Goal: Share content

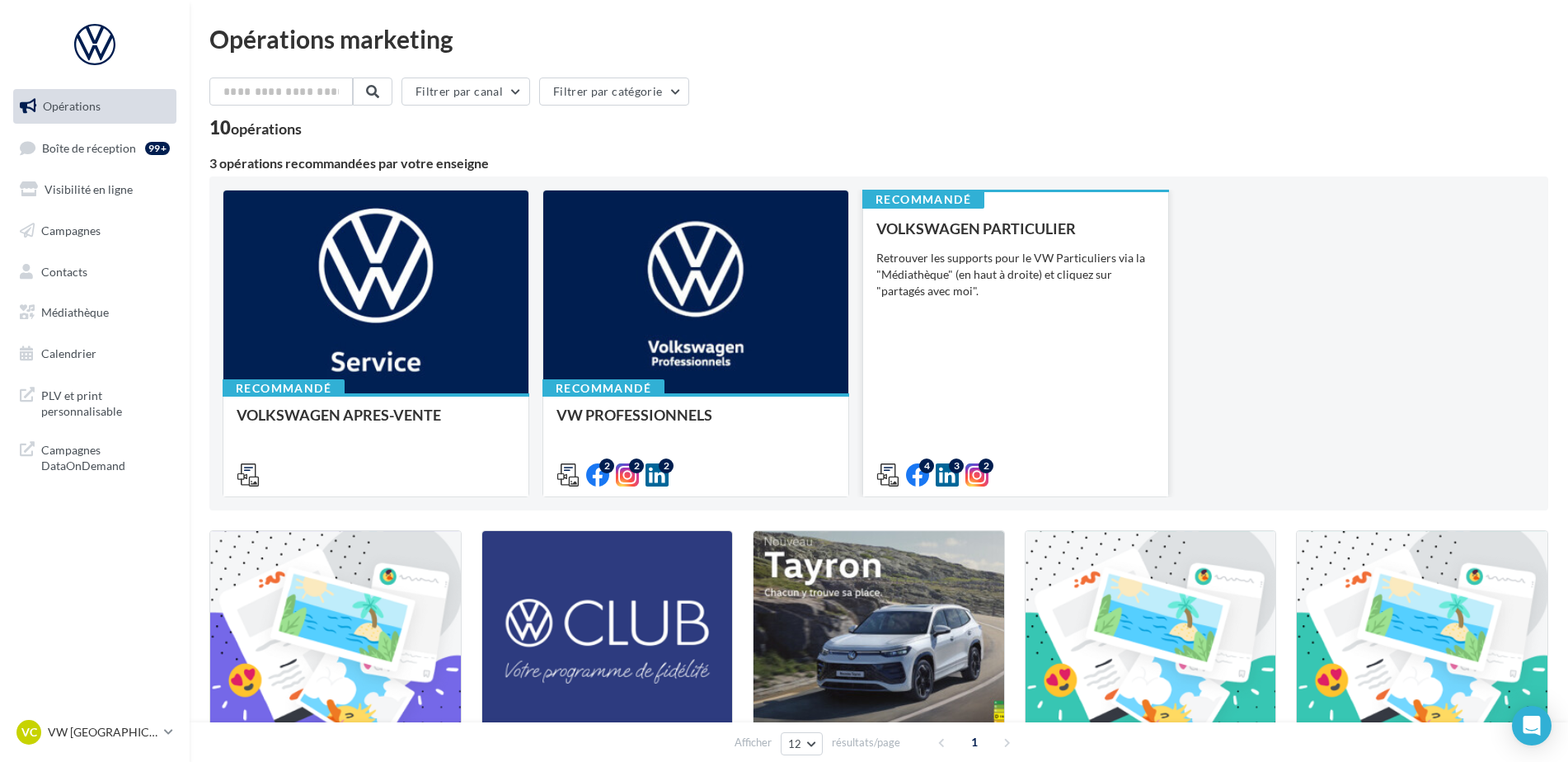
click at [1100, 439] on div "VOLKSWAGEN PARTICULIER Retrouver les supports pour le VW Particuliers via la "M…" at bounding box center [1016, 351] width 279 height 261
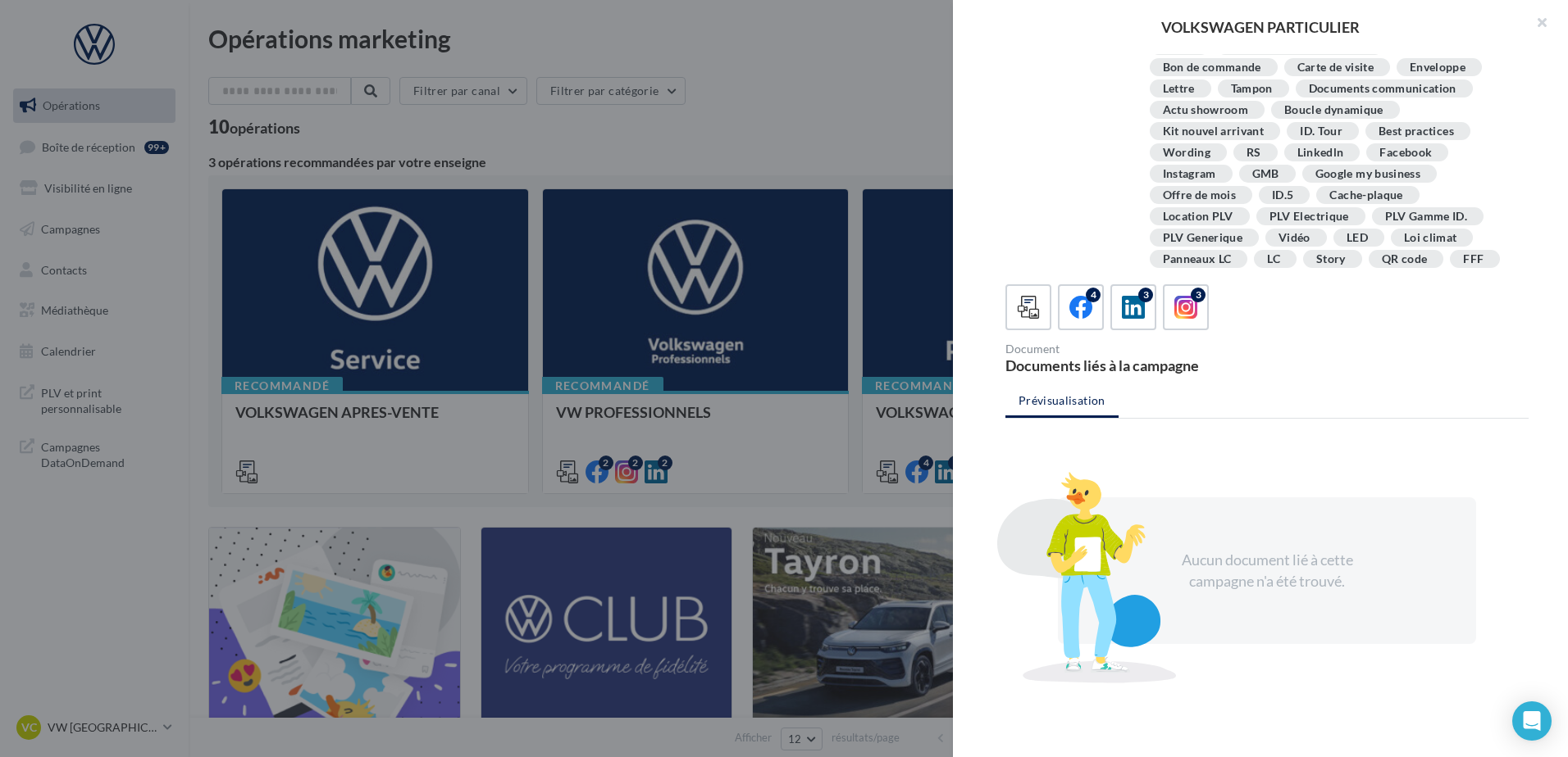
scroll to position [246, 0]
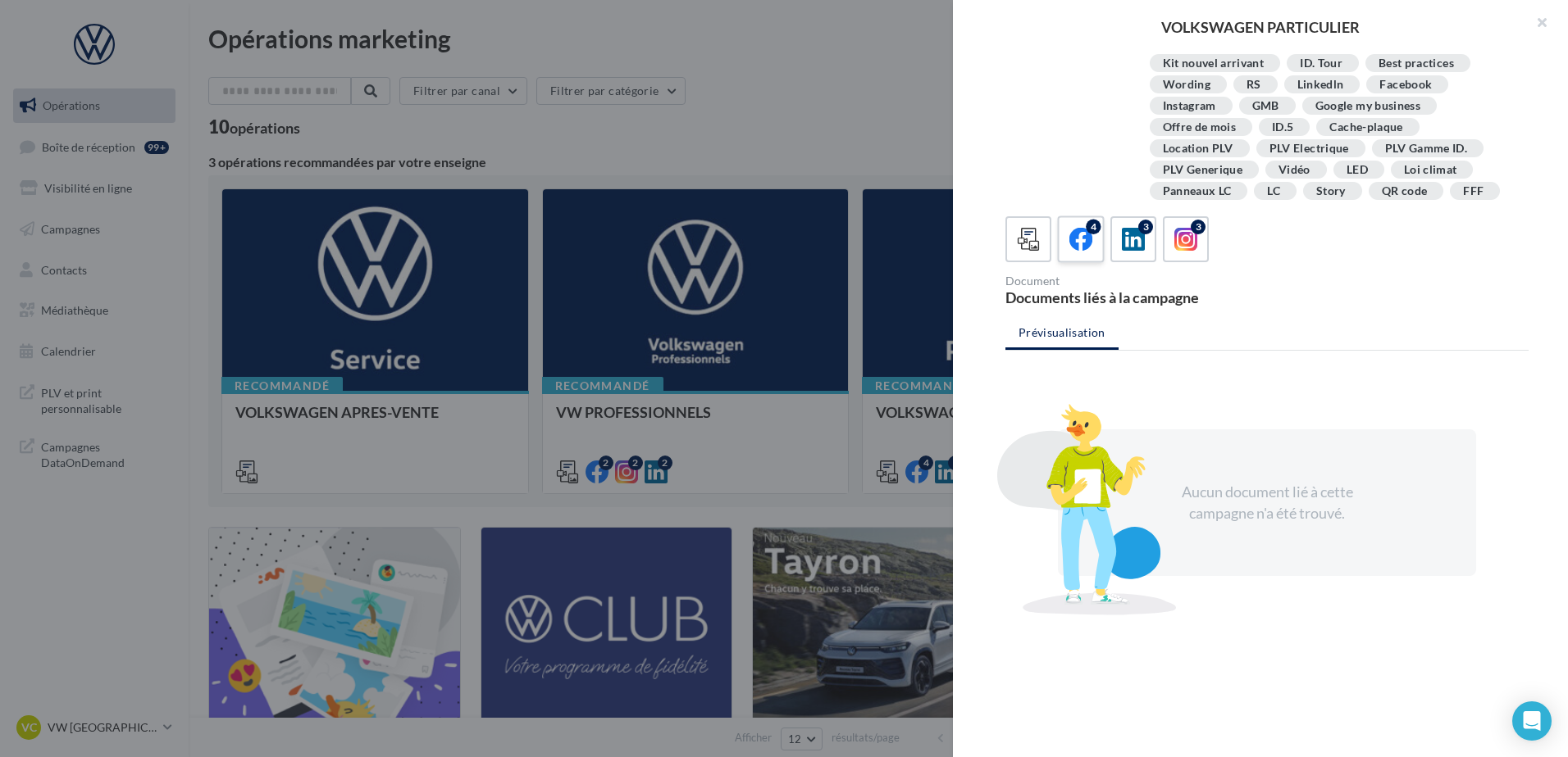
click at [1089, 235] on icon at bounding box center [1081, 239] width 24 height 24
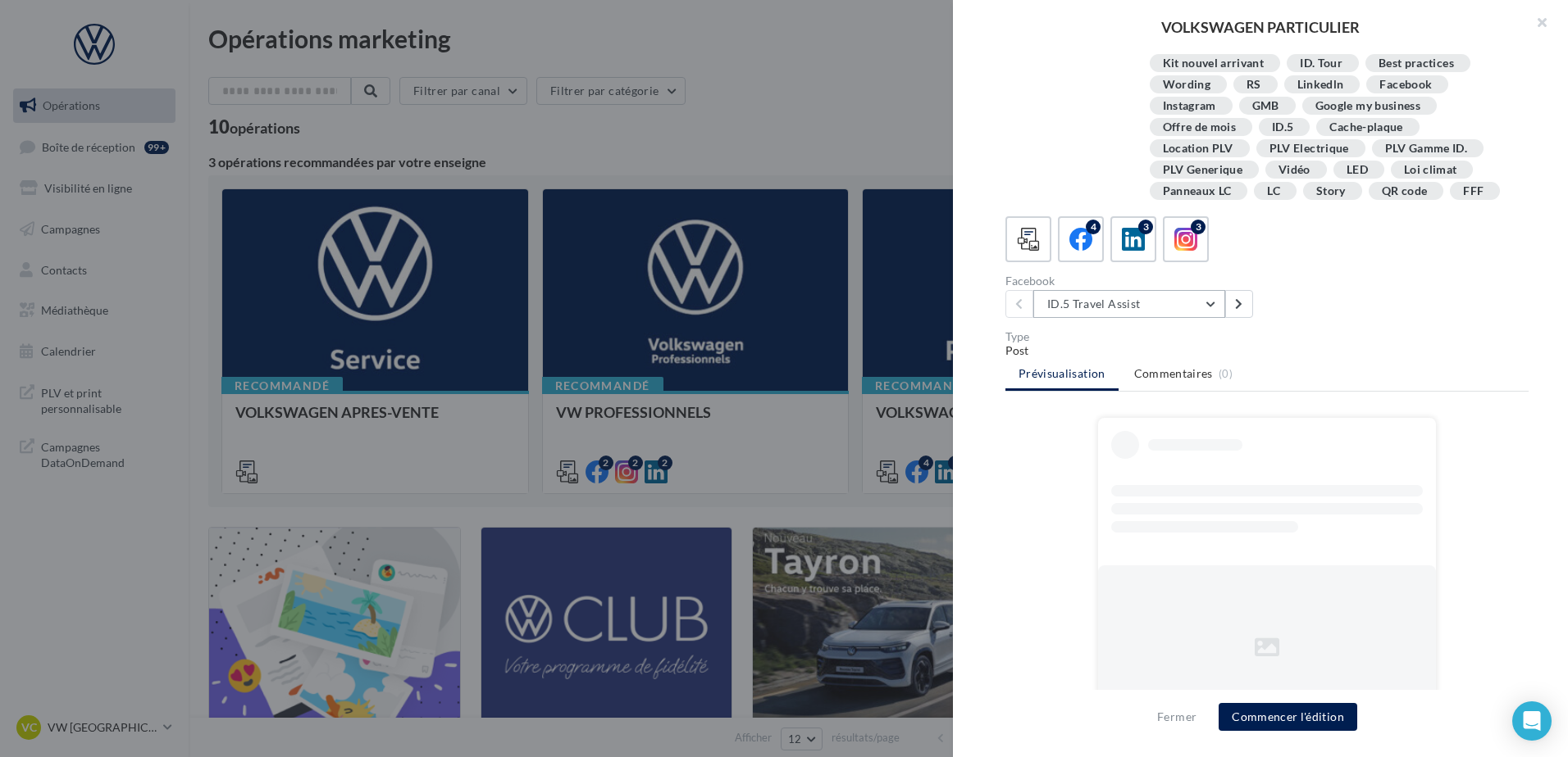
click at [1214, 308] on button "ID.5 Travel Assist" at bounding box center [1129, 304] width 192 height 28
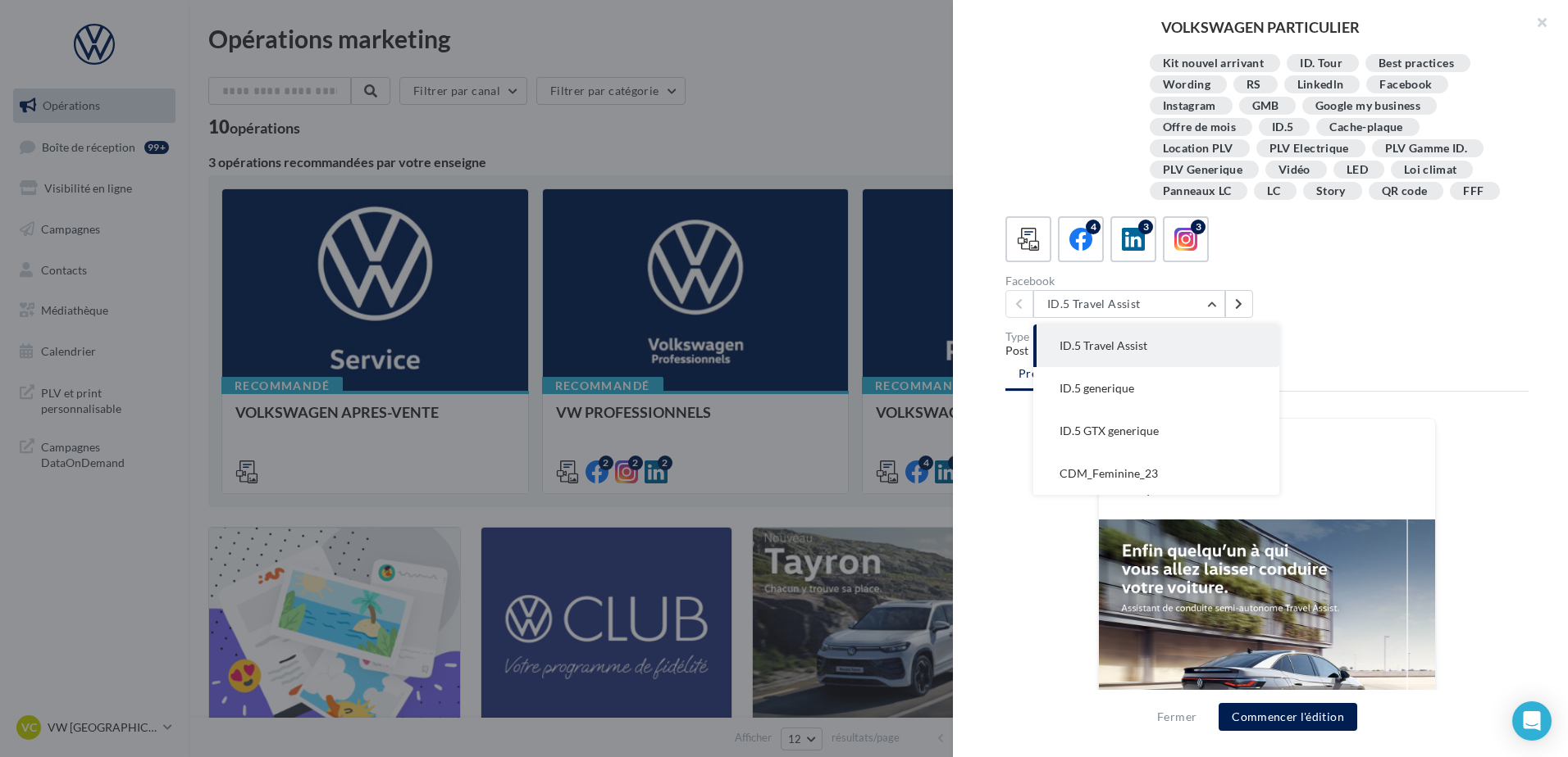
click at [1252, 308] on div "Facebook ID.5 Travel Assist ID.5 Travel Assist ID.5 generique ID.5 GTX generiqu…" at bounding box center [1274, 296] width 537 height 43
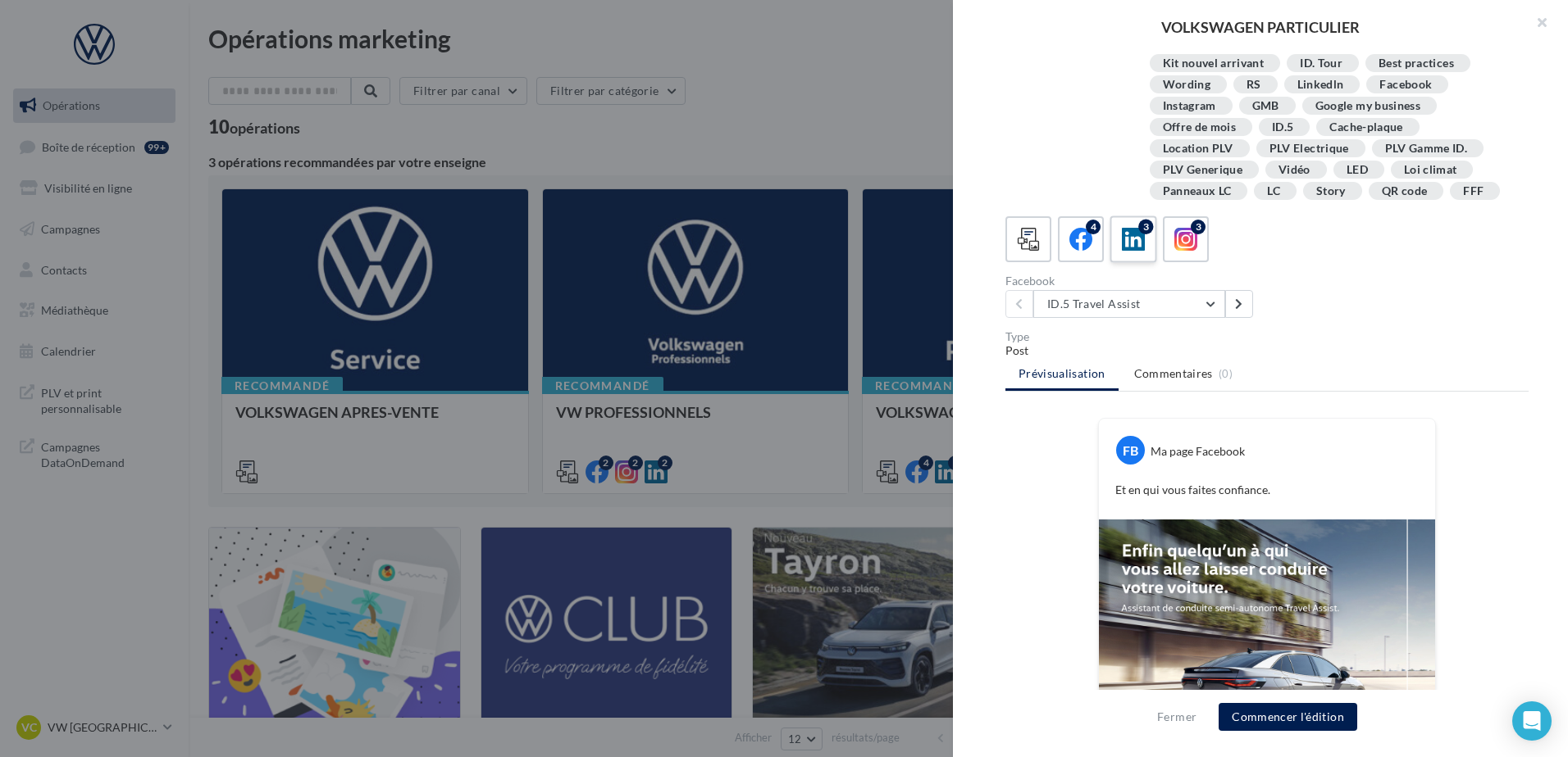
click at [1138, 229] on div "3" at bounding box center [1133, 239] width 30 height 30
click at [1143, 250] on icon at bounding box center [1133, 239] width 24 height 24
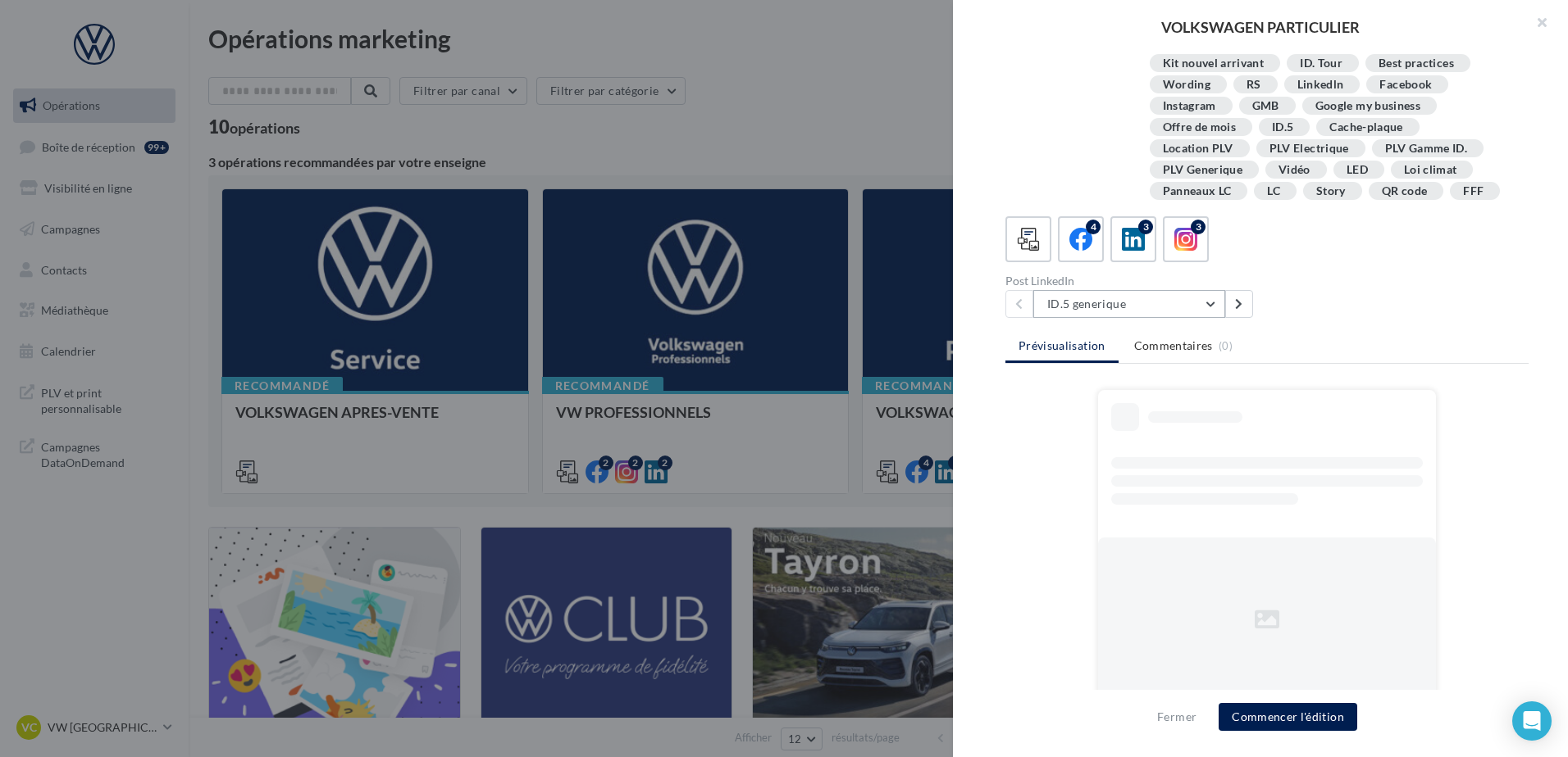
click at [1204, 294] on button "ID.5 generique" at bounding box center [1129, 304] width 192 height 28
click at [1252, 291] on div "Post LinkedIn ID.5 generique ID.5 generique ID.5 GTX generique CDM_Feminine_23" at bounding box center [1274, 296] width 537 height 43
click at [1174, 246] on icon at bounding box center [1185, 239] width 24 height 24
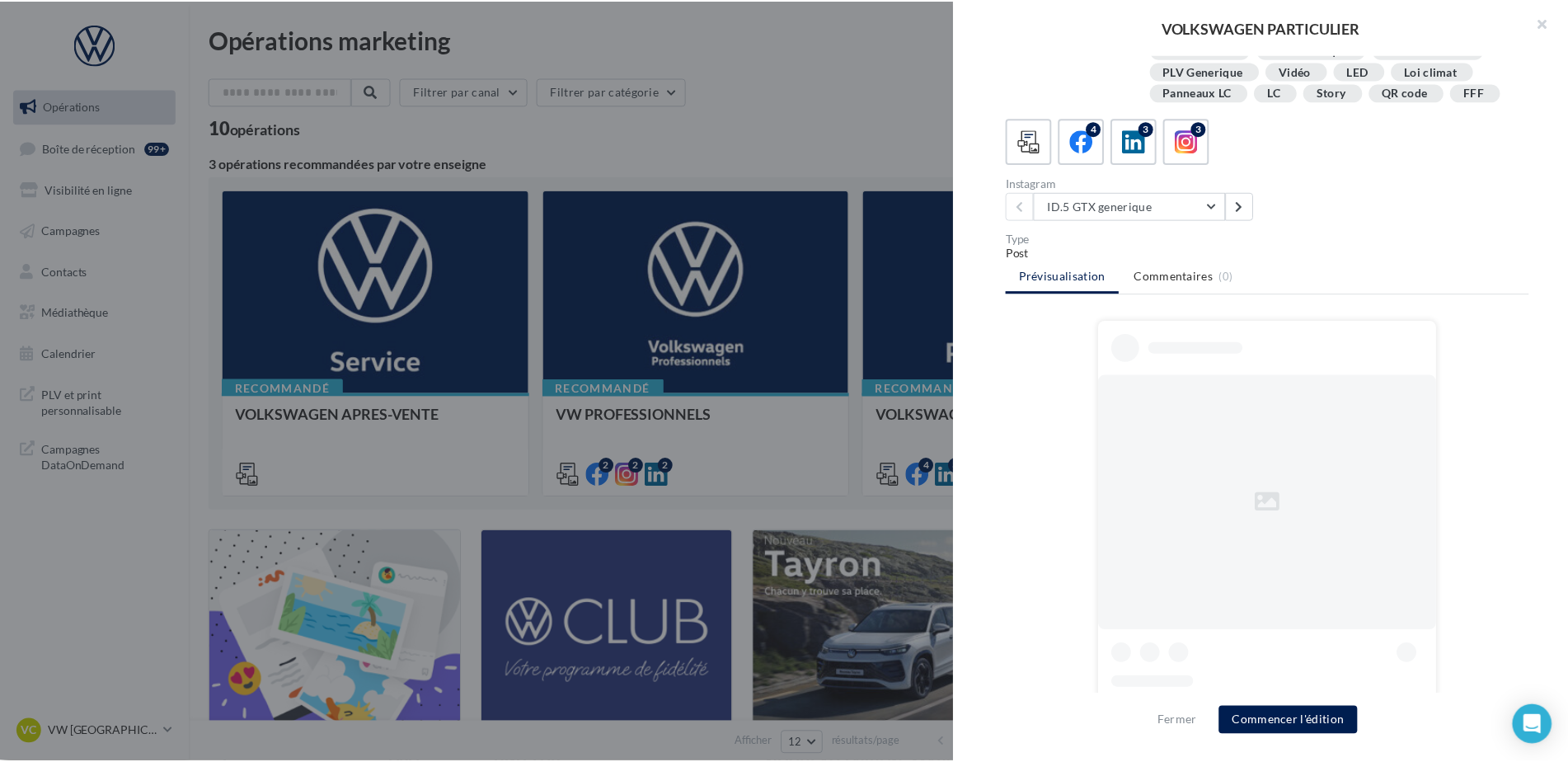
scroll to position [460, 0]
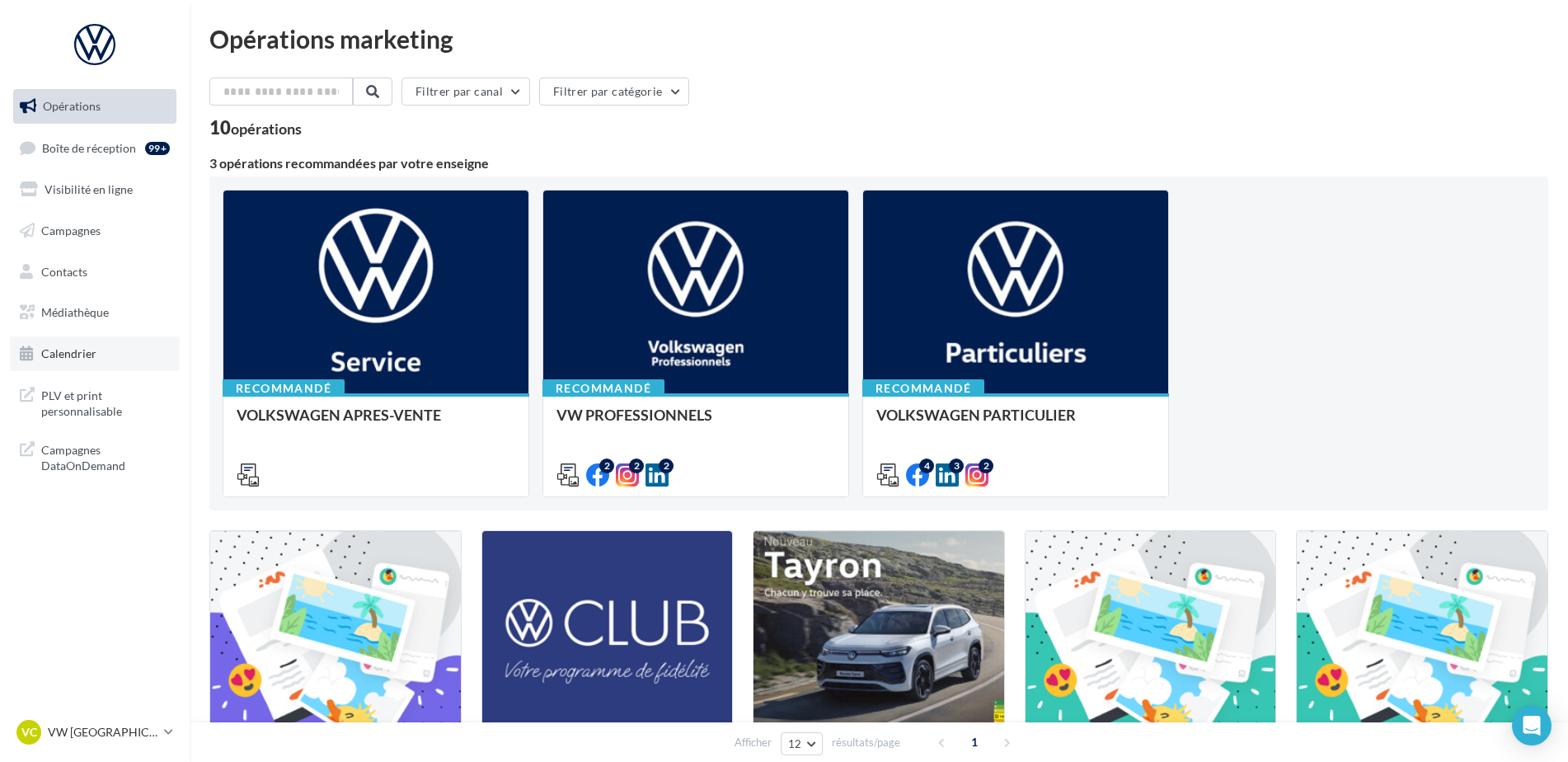
click at [94, 353] on span "Calendrier" at bounding box center [68, 354] width 56 height 14
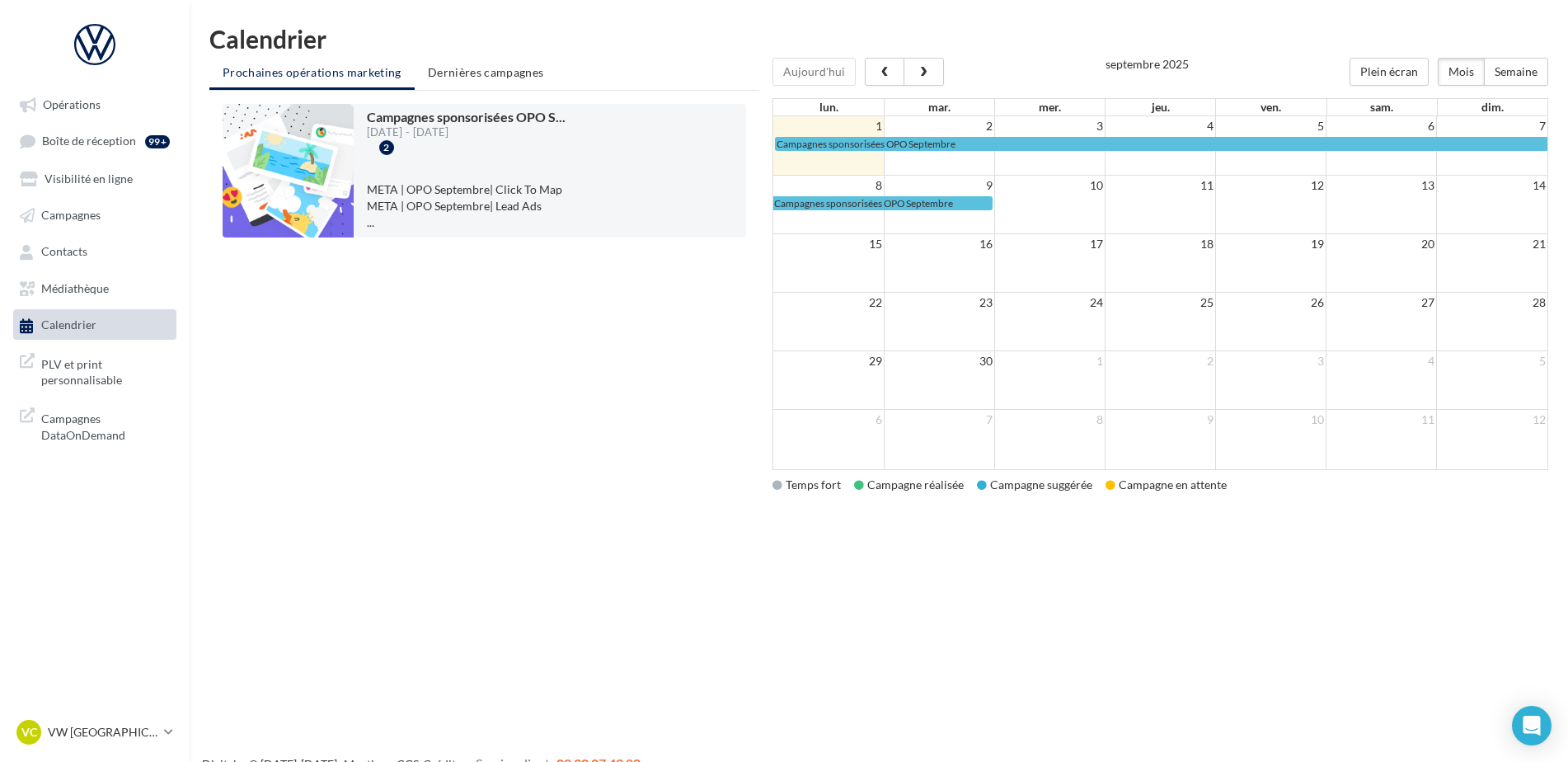
click at [636, 449] on div "Campagnes sponsorisées OPO S ... [DATE] - [DATE] 2 META | OPO Septembre| Click …" at bounding box center [484, 296] width 550 height 412
click at [82, 285] on span "Médiathèque" at bounding box center [74, 288] width 67 height 14
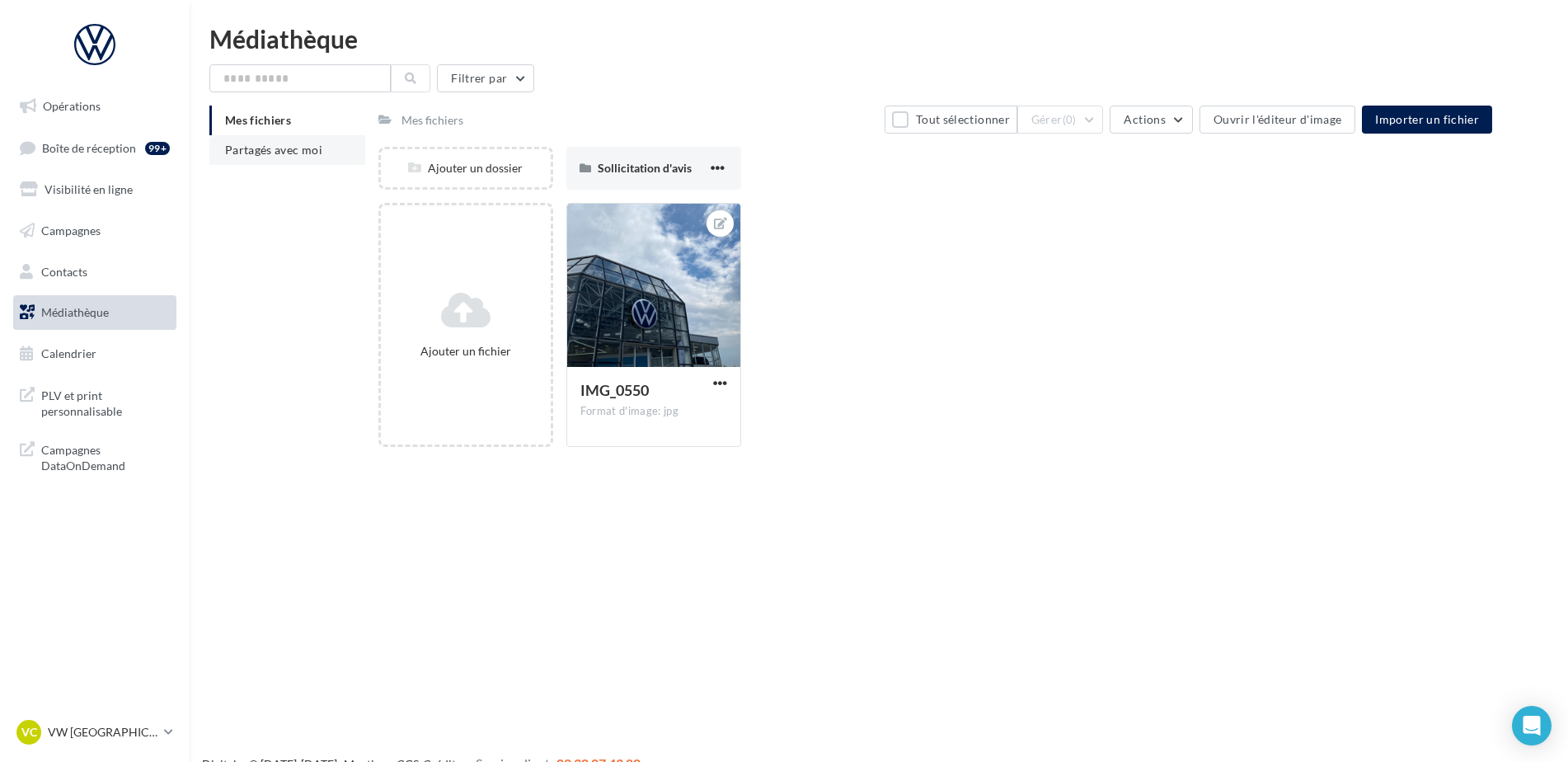
click at [296, 157] on li "Partagés avec moi" at bounding box center [287, 150] width 156 height 29
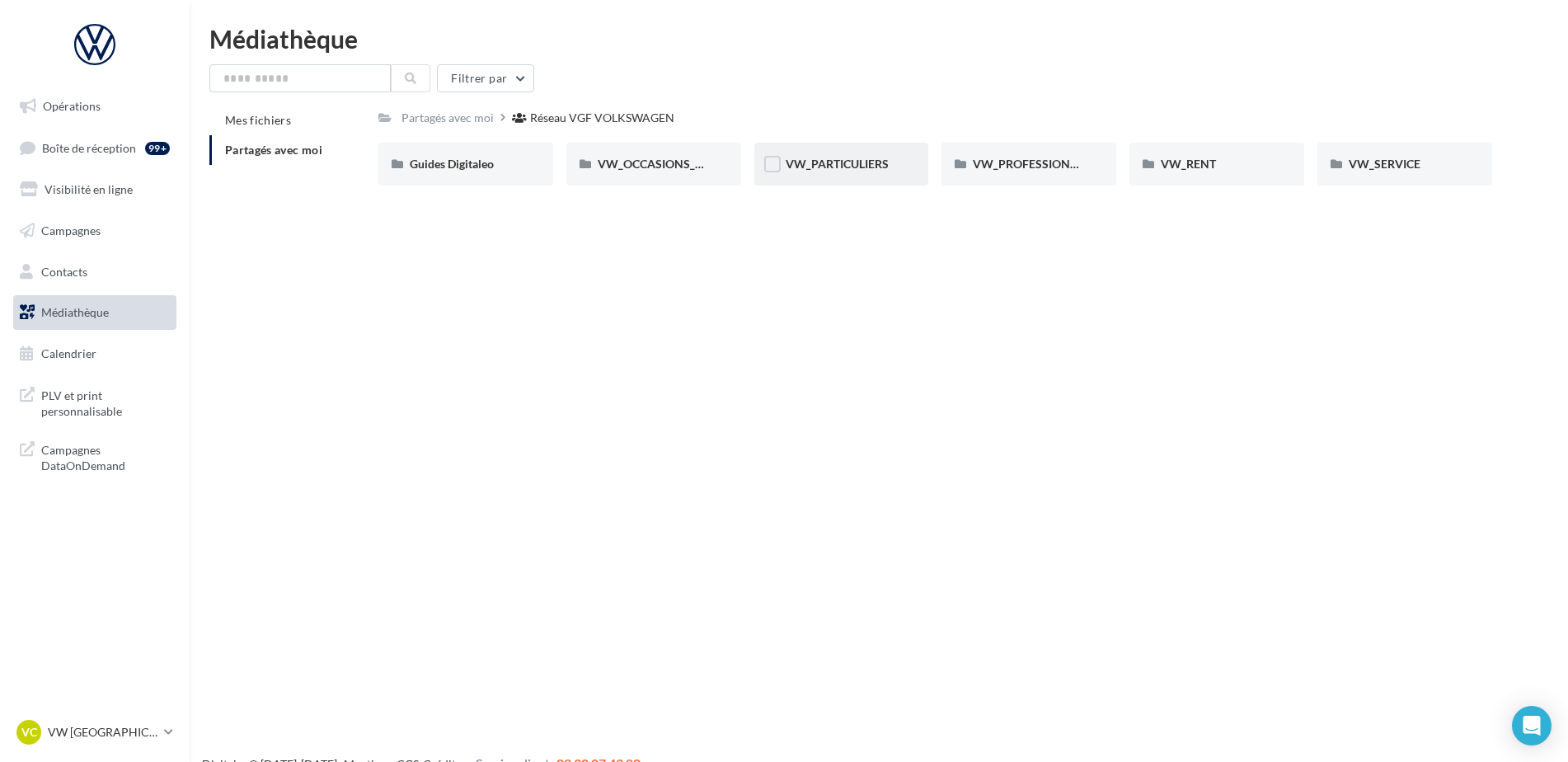
click at [879, 172] on div "VW_PARTICULIERS" at bounding box center [841, 164] width 112 height 17
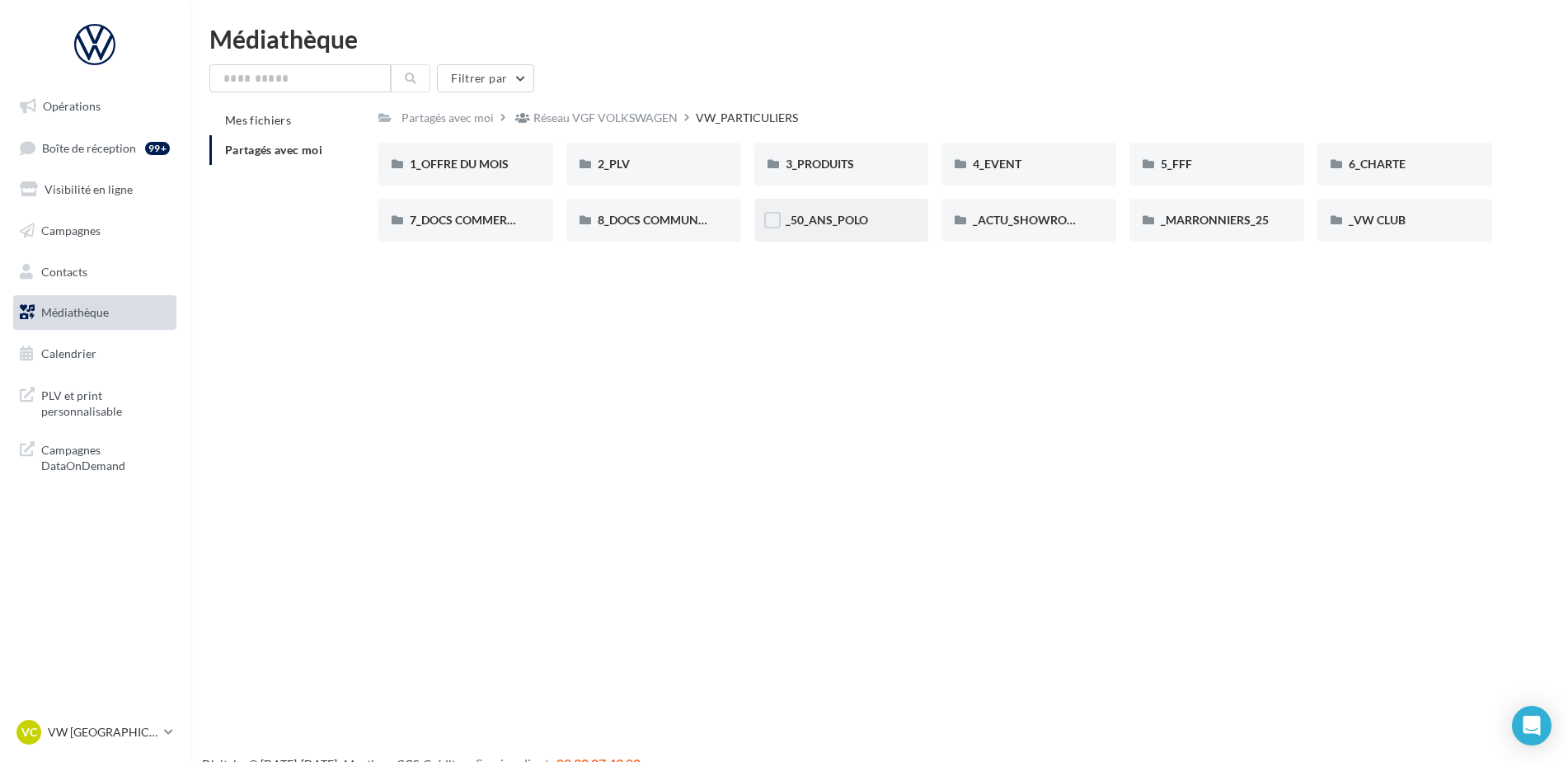
click at [875, 221] on div "_50_ANS_POLO" at bounding box center [841, 220] width 112 height 17
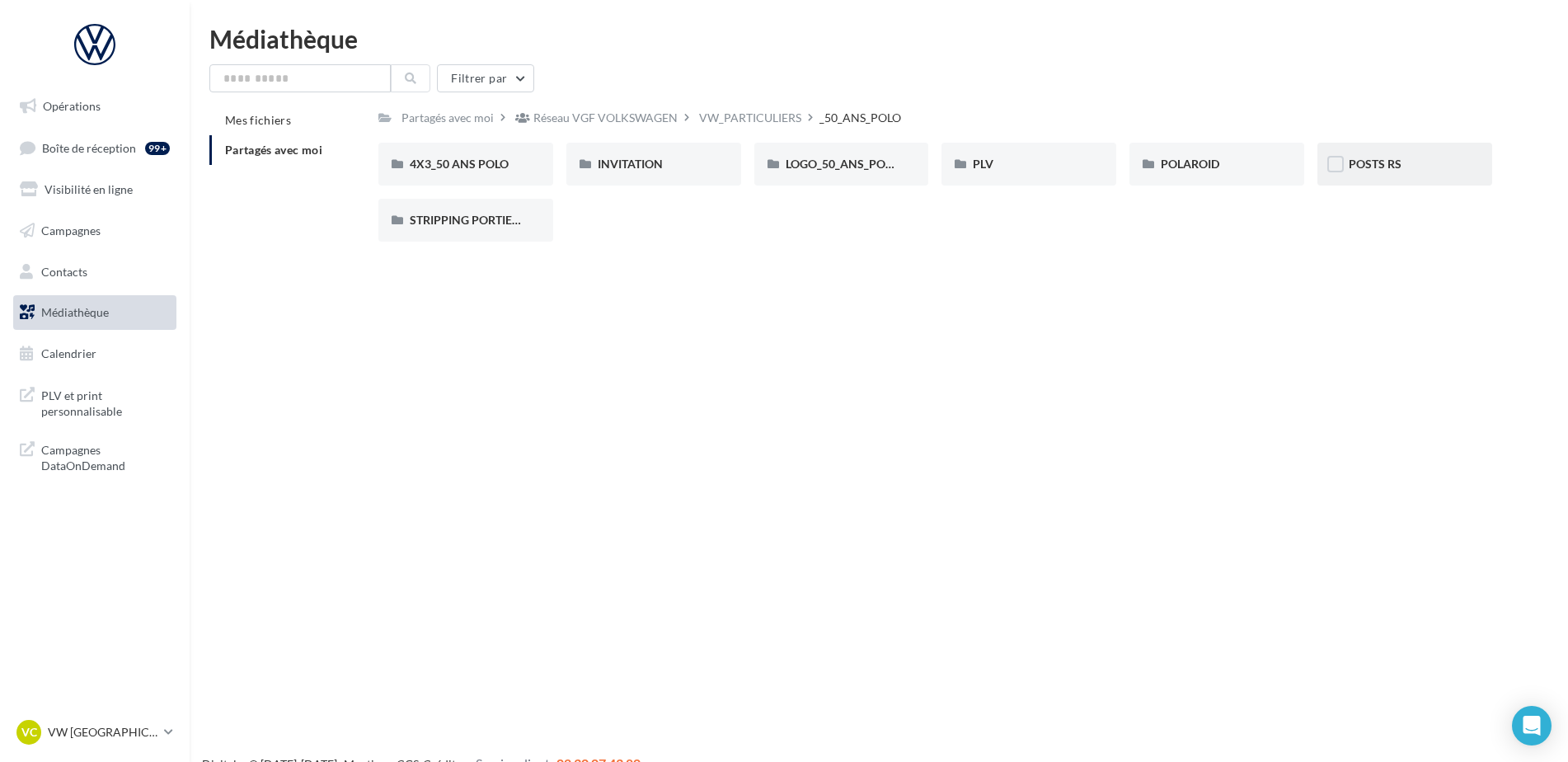
click at [1378, 178] on div "POSTS RS" at bounding box center [1404, 164] width 174 height 43
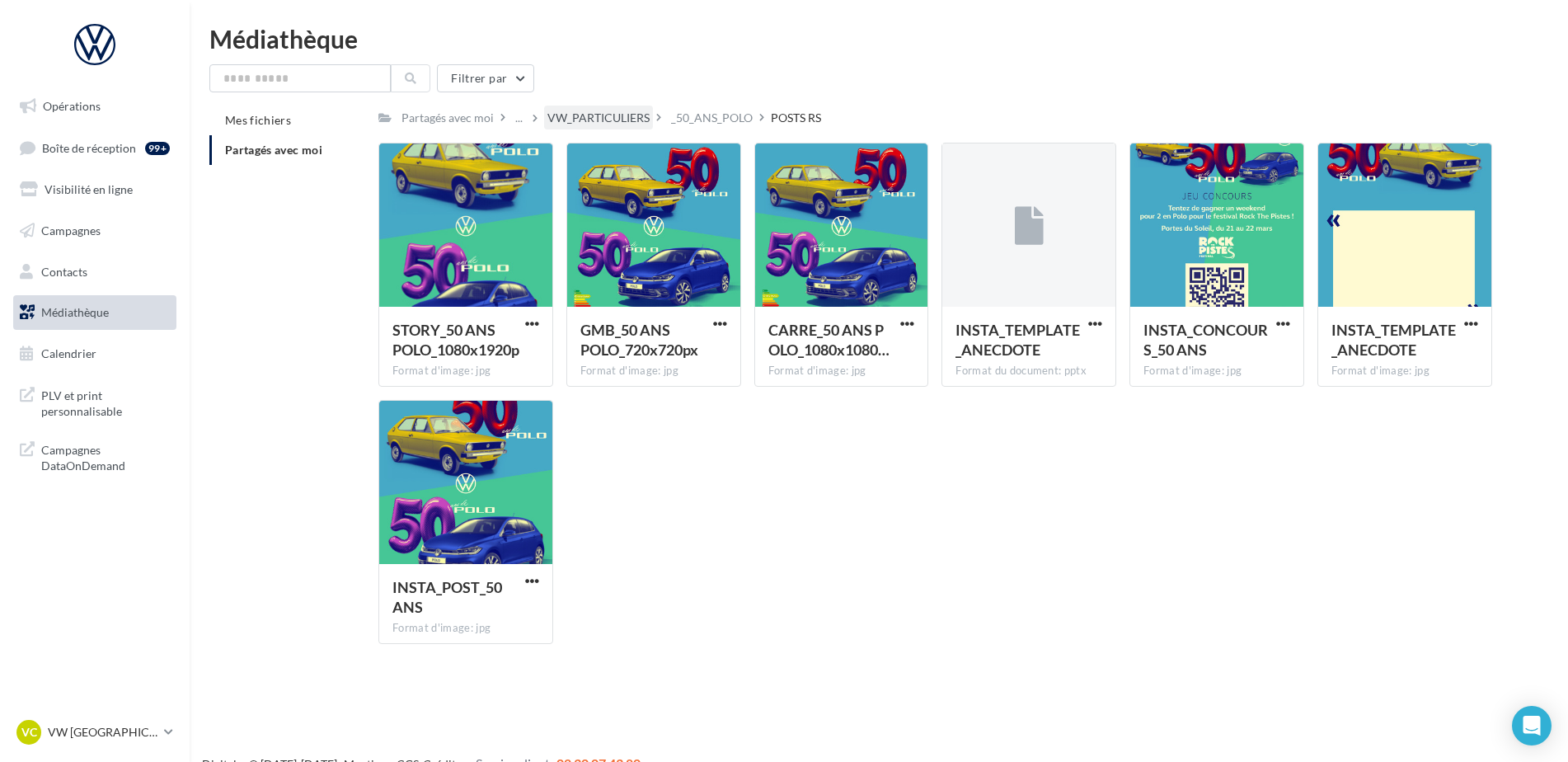
click at [624, 106] on div "VW_PARTICULIERS" at bounding box center [599, 117] width 109 height 24
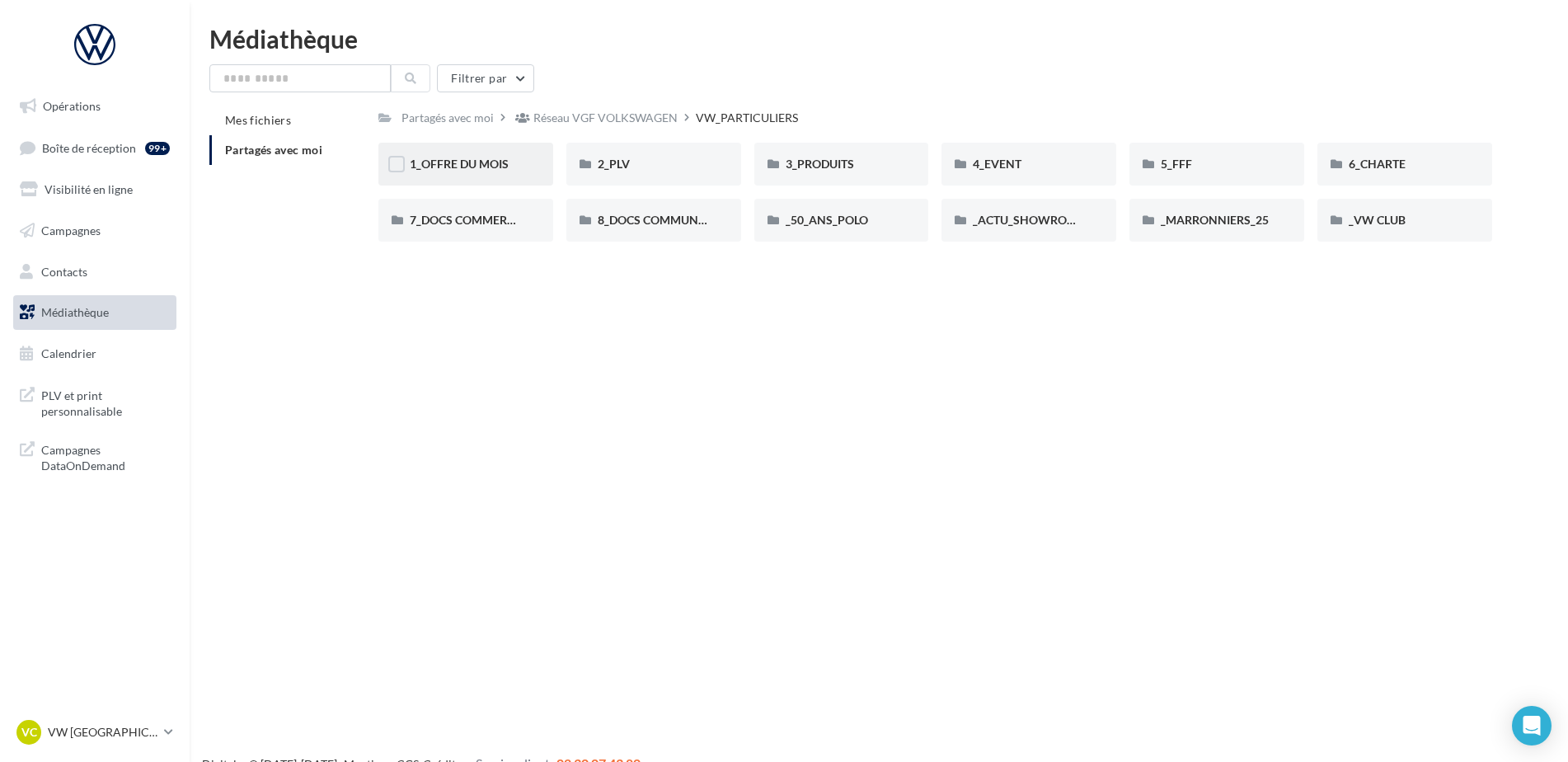
click at [475, 158] on span "1_OFFRE DU MOIS" at bounding box center [460, 164] width 99 height 14
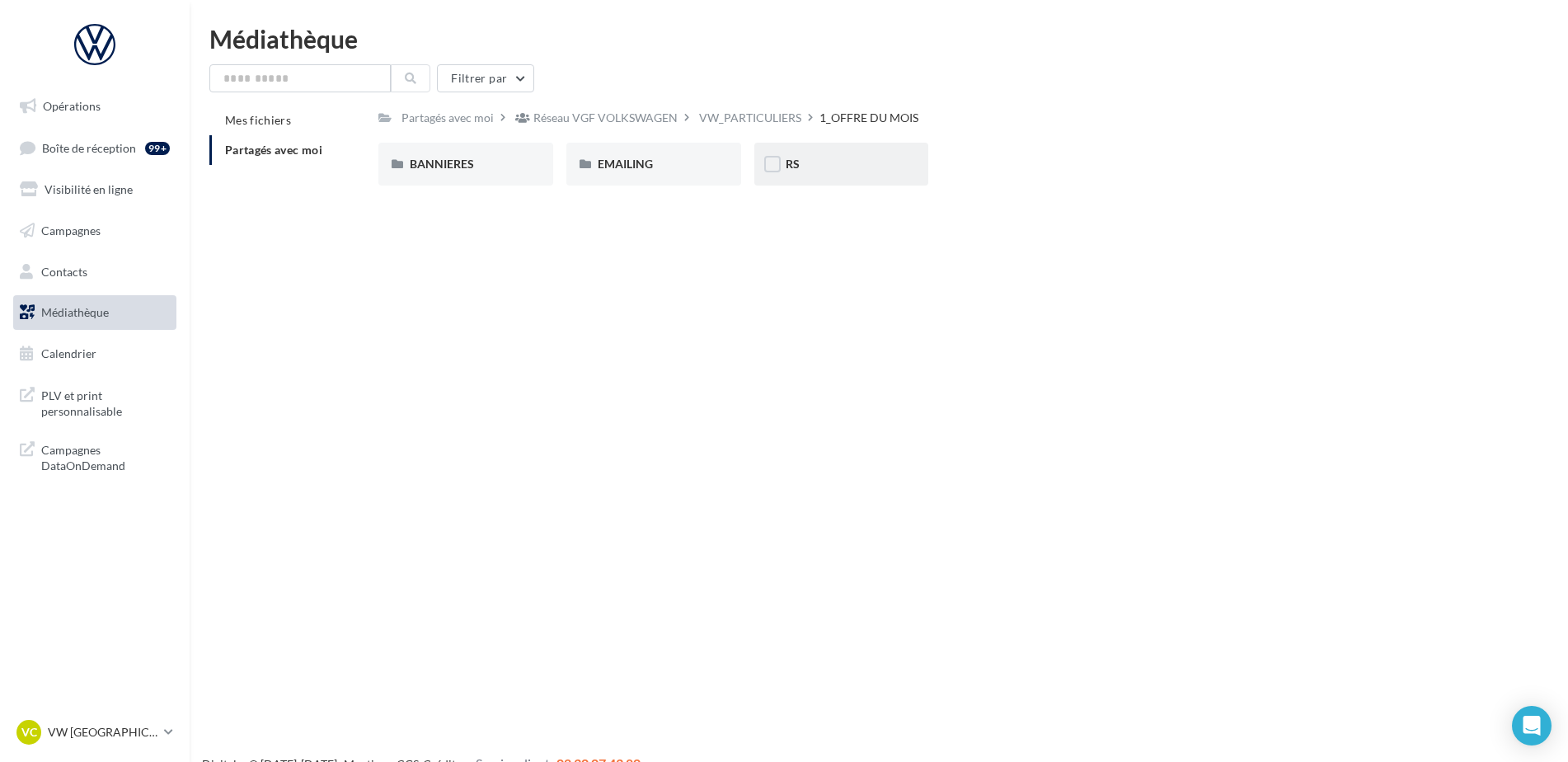
click at [862, 164] on div "RS" at bounding box center [841, 164] width 112 height 17
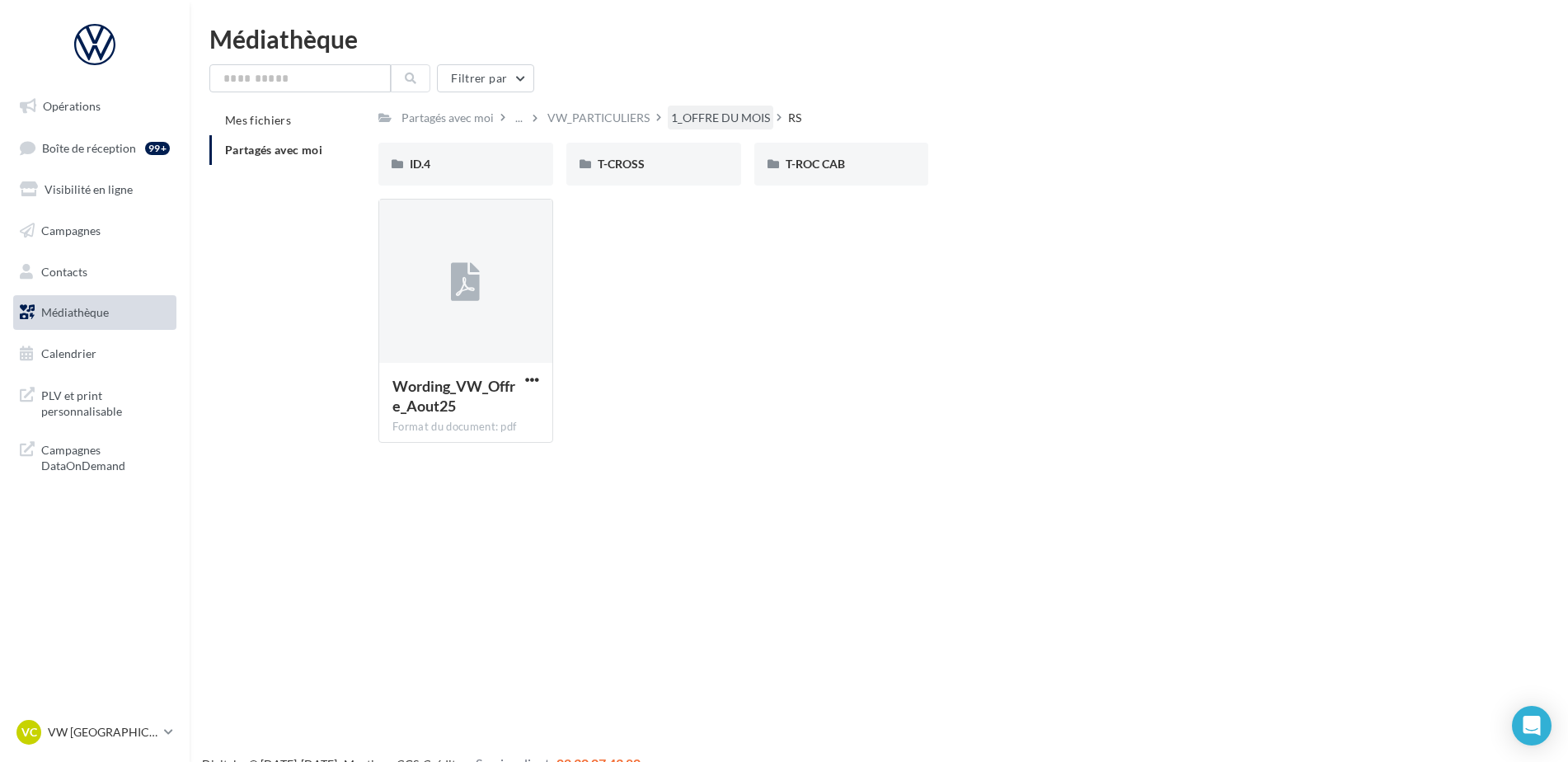
click at [698, 116] on div "1_OFFRE DU MOIS" at bounding box center [721, 118] width 99 height 17
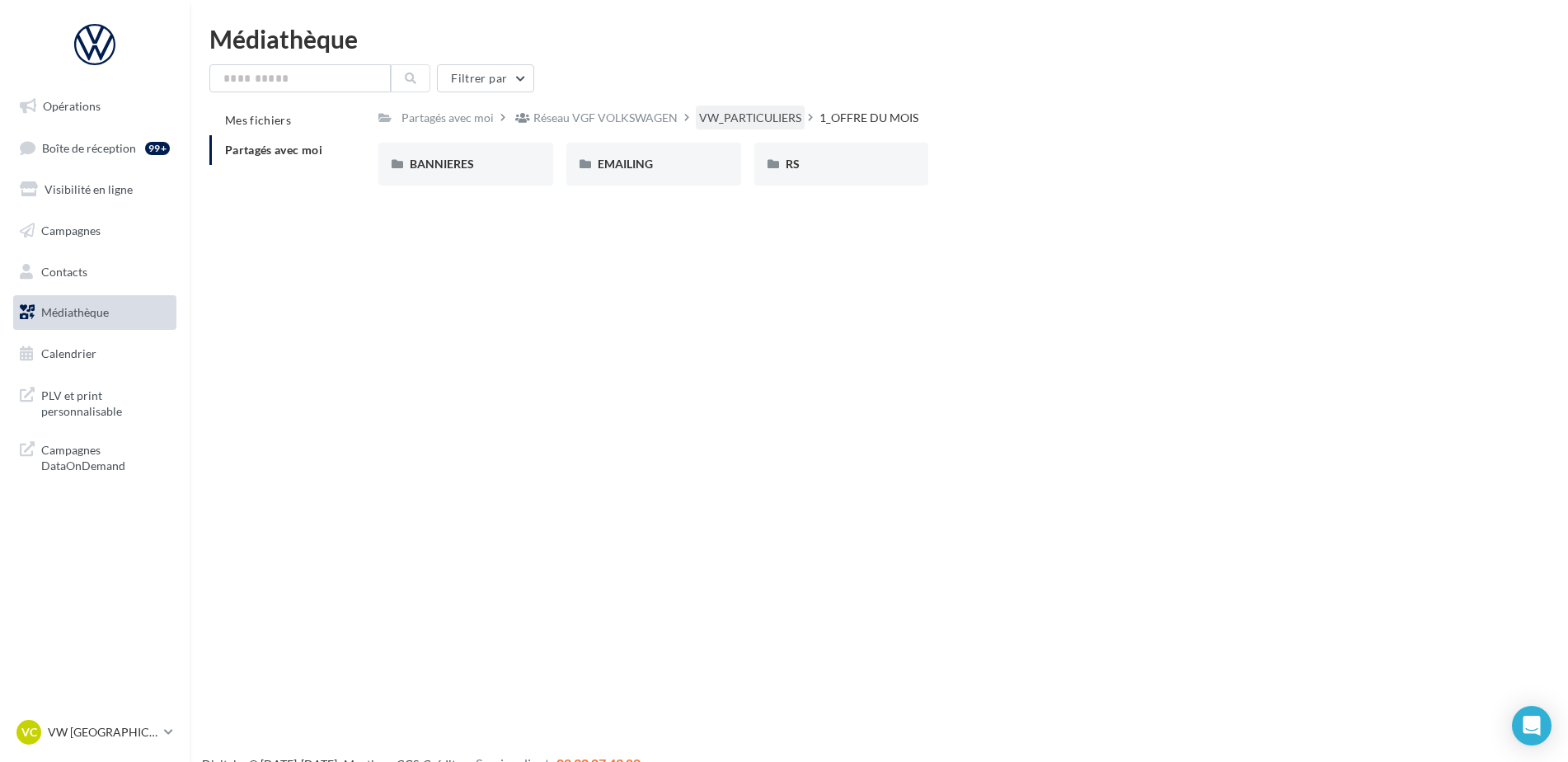
click at [733, 121] on div "VW_PARTICULIERS" at bounding box center [750, 118] width 102 height 17
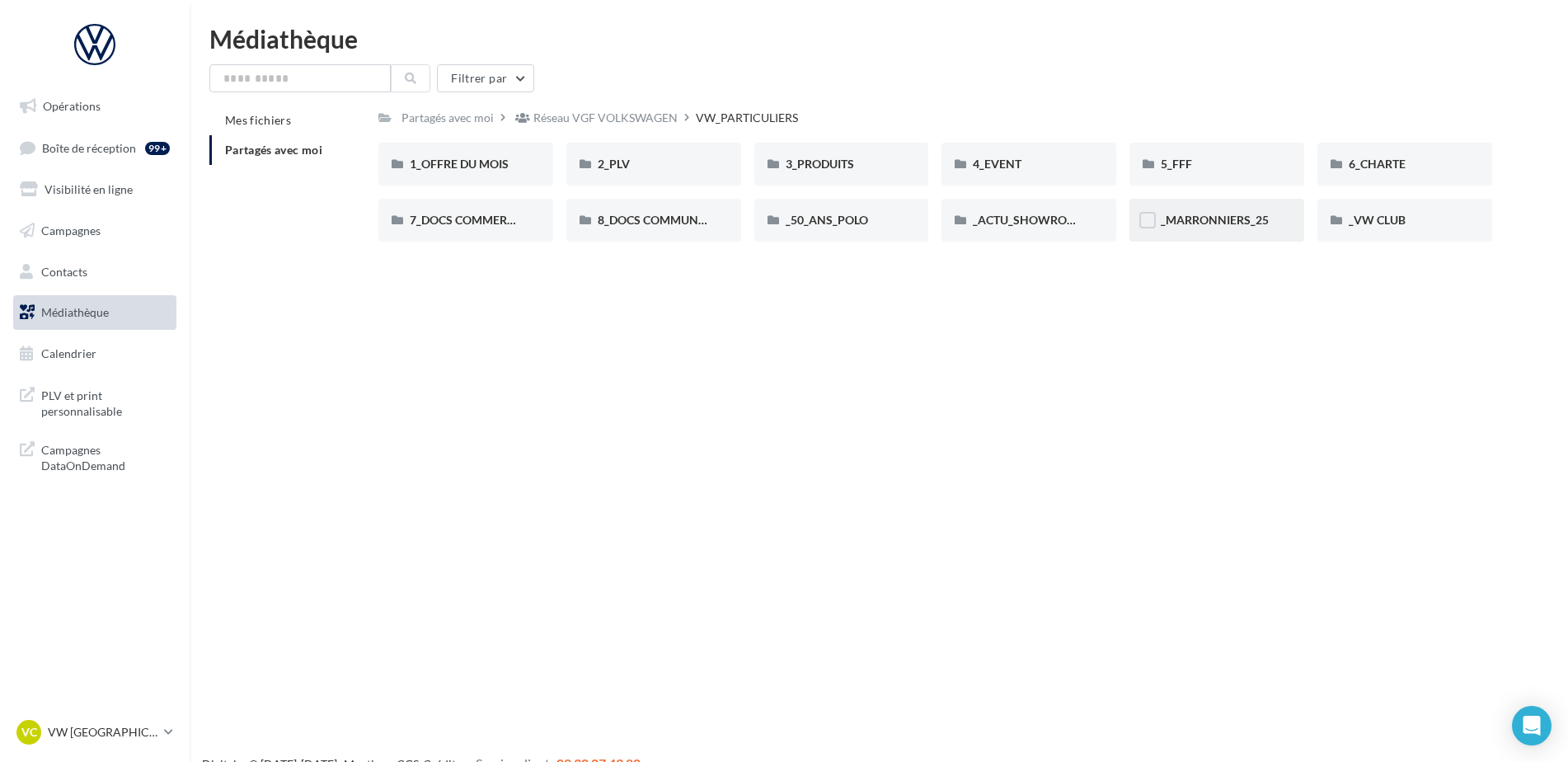
click at [1187, 233] on div "_MARRONNIERS_25" at bounding box center [1216, 220] width 174 height 43
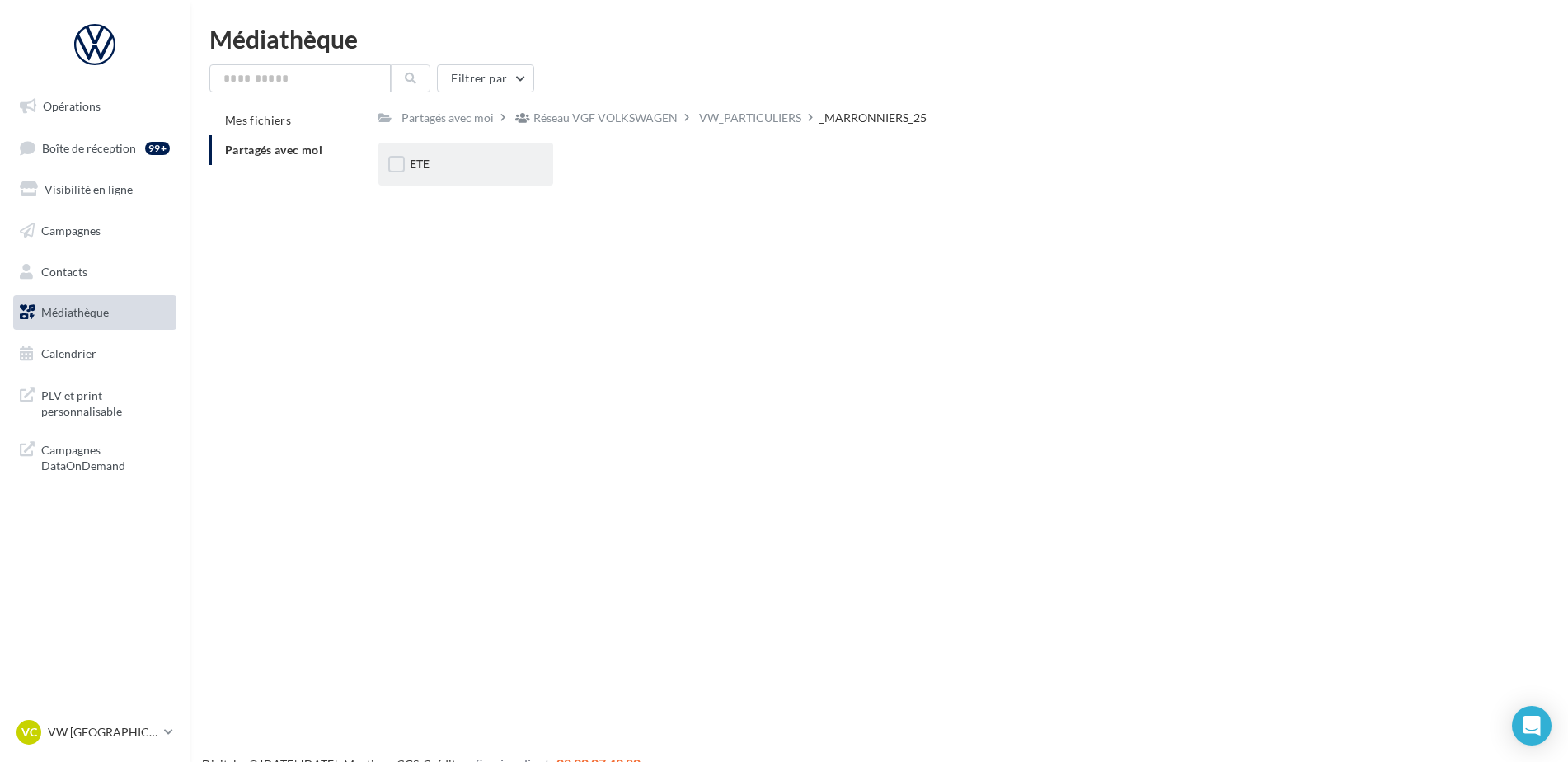
click at [491, 152] on div "ETE" at bounding box center [466, 164] width 174 height 43
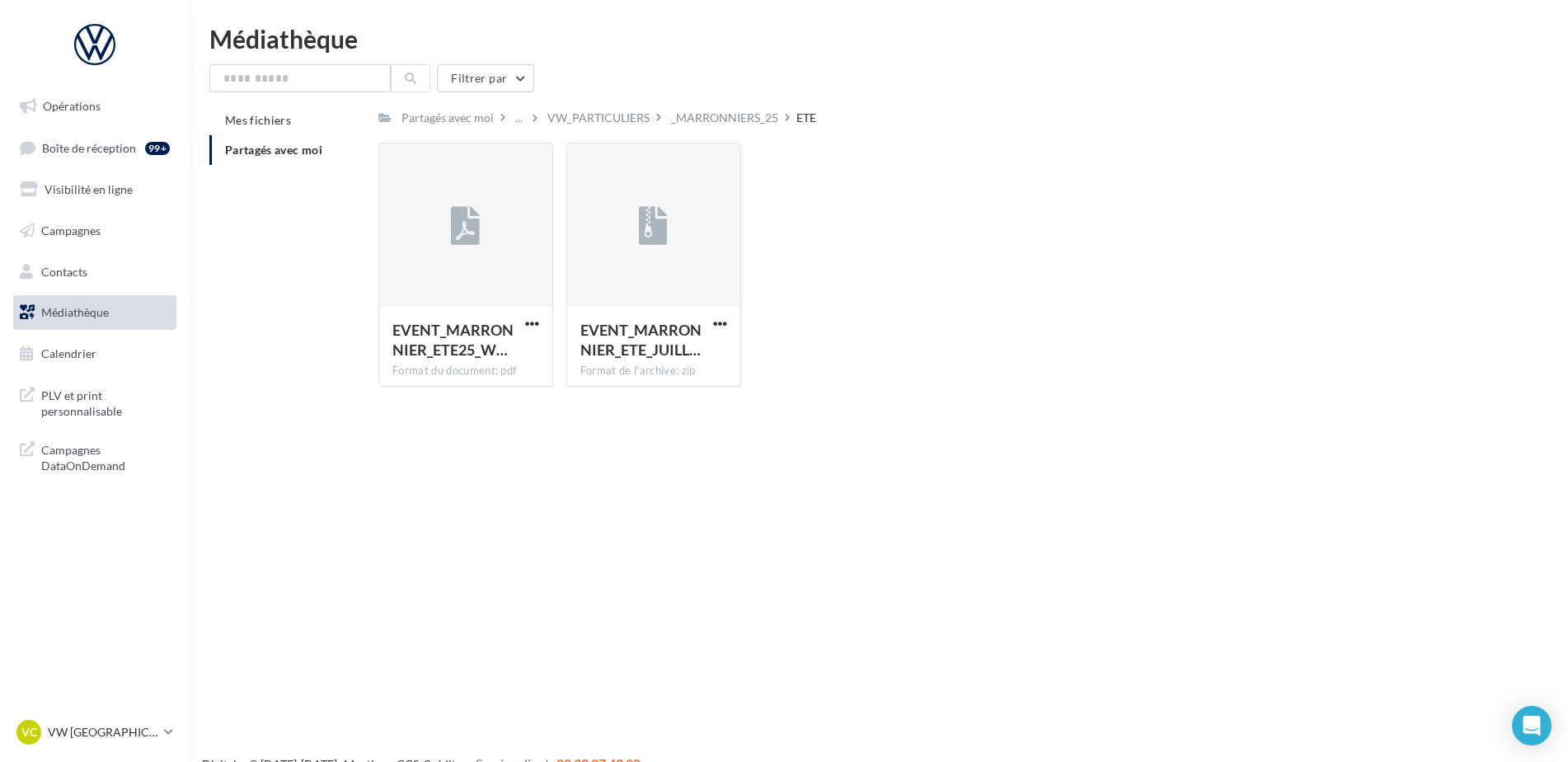
click at [707, 137] on div "Partagés avec moi ... VW_PARTICULIERS _MARRONNIERS_25 ETE Rs Partagé par Réseau…" at bounding box center [936, 252] width 1114 height 294
click at [718, 117] on div "_MARRONNIERS_25" at bounding box center [725, 118] width 107 height 17
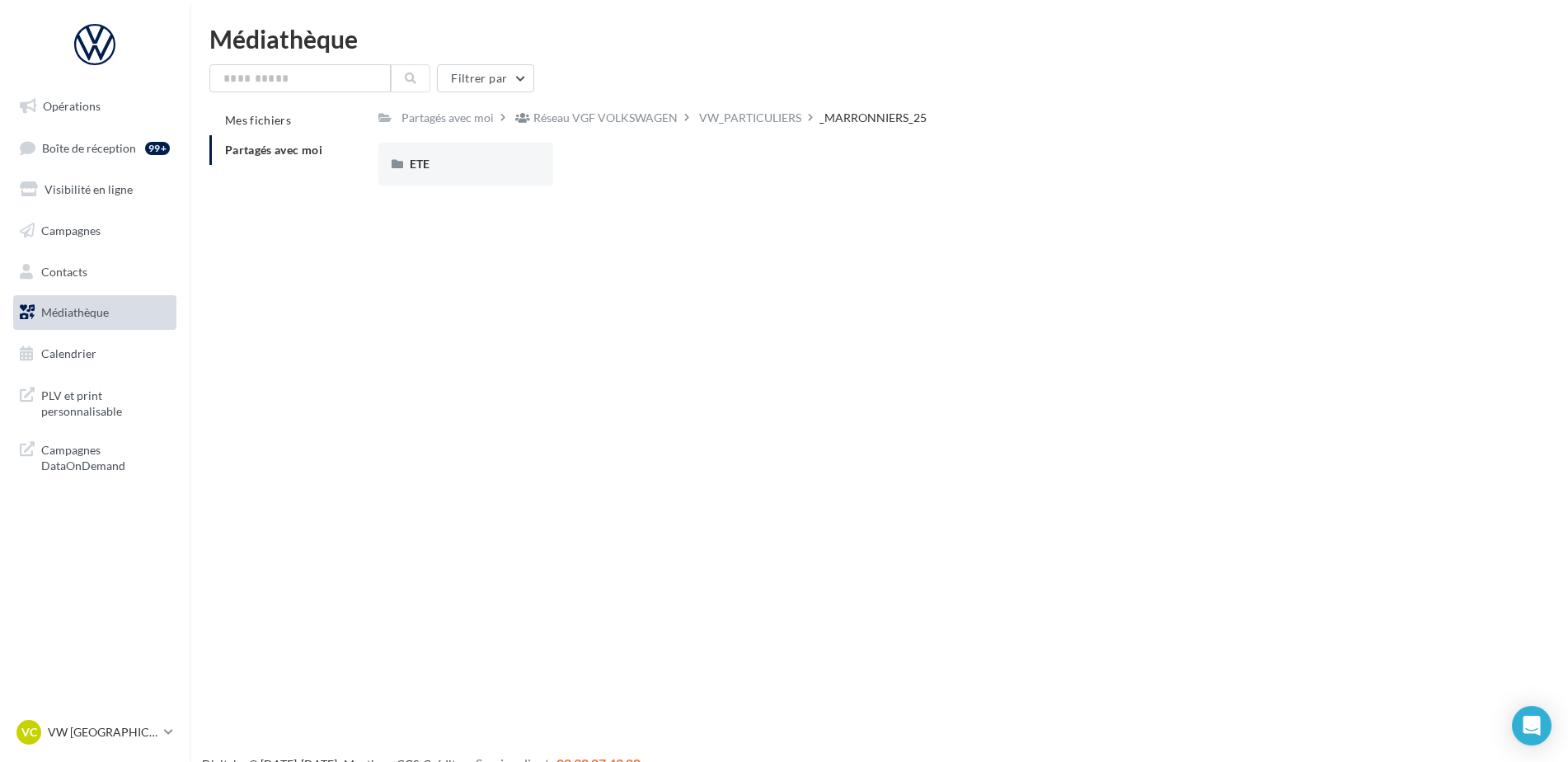
click at [718, 117] on div "VW_PARTICULIERS" at bounding box center [750, 118] width 102 height 17
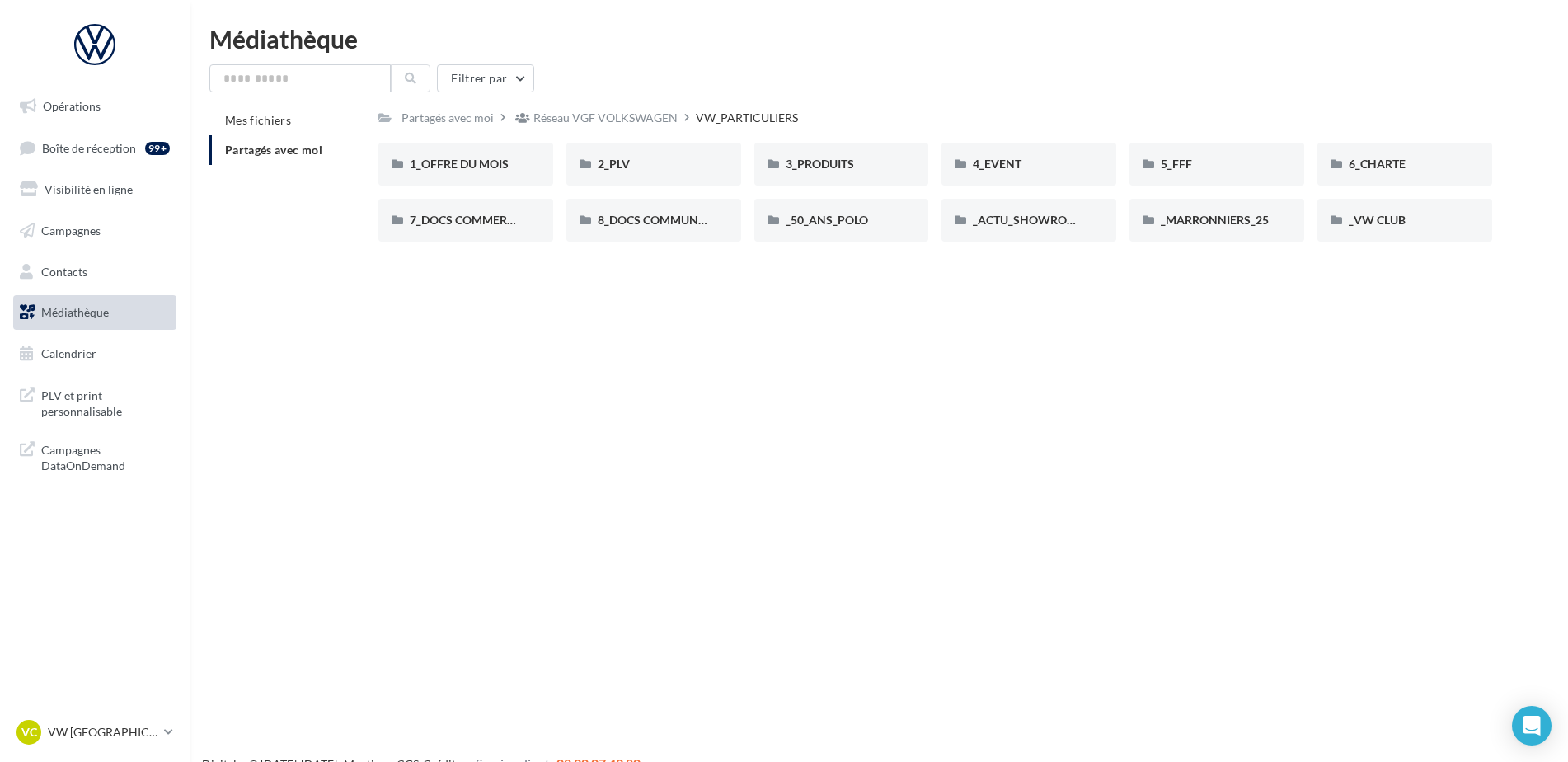
click at [1092, 509] on div "Opérations Boîte de réception 99+ Visibilité en ligne Campagnes Contacts Médiat…" at bounding box center [784, 407] width 1568 height 762
click at [798, 521] on div "Opérations Boîte de réception 99+ Visibilité en ligne Campagnes Contacts Médiat…" at bounding box center [784, 407] width 1568 height 762
click at [1173, 76] on div "Filtrer par" at bounding box center [878, 78] width 1339 height 28
